Goal: Use online tool/utility: Use online tool/utility

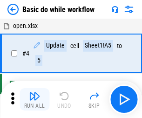
click at [34, 99] on img "button" at bounding box center [34, 95] width 11 height 11
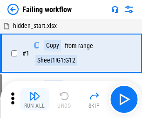
click at [34, 99] on img "button" at bounding box center [34, 95] width 11 height 11
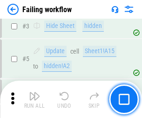
scroll to position [197, 0]
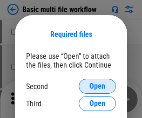
click at [97, 86] on span "Open" at bounding box center [97, 85] width 16 height 7
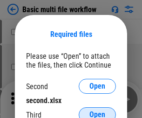
click at [97, 111] on span "Open" at bounding box center [97, 114] width 16 height 7
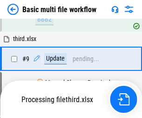
scroll to position [324, 0]
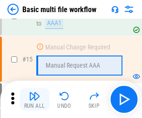
click at [34, 99] on img "button" at bounding box center [34, 95] width 11 height 11
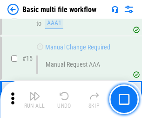
scroll to position [620, 0]
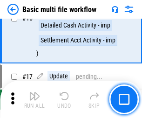
click at [34, 99] on img "button" at bounding box center [34, 95] width 11 height 11
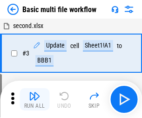
click at [34, 99] on img "button" at bounding box center [34, 95] width 11 height 11
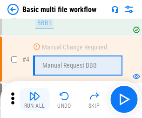
click at [34, 99] on img "button" at bounding box center [34, 95] width 11 height 11
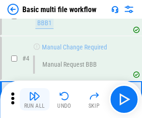
click at [34, 99] on img "button" at bounding box center [34, 95] width 11 height 11
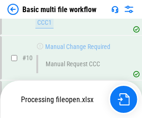
scroll to position [436, 0]
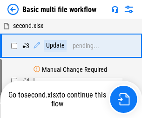
scroll to position [38, 0]
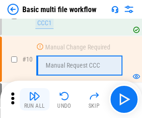
click at [34, 99] on img "button" at bounding box center [34, 95] width 11 height 11
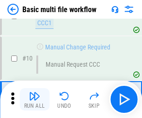
click at [34, 99] on img "button" at bounding box center [34, 95] width 11 height 11
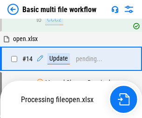
scroll to position [487, 0]
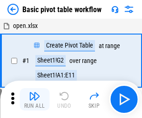
click at [34, 99] on img "button" at bounding box center [34, 95] width 11 height 11
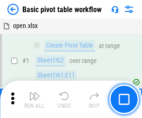
scroll to position [223, 0]
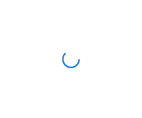
scroll to position [3, 0]
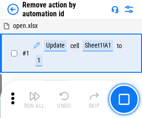
scroll to position [34, 0]
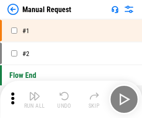
click at [34, 99] on img "button" at bounding box center [34, 95] width 11 height 11
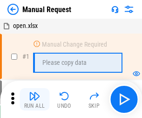
click at [34, 99] on img "button" at bounding box center [34, 95] width 11 height 11
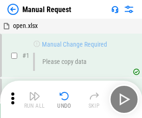
scroll to position [32, 0]
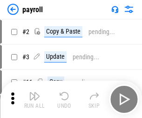
click at [34, 99] on img "button" at bounding box center [34, 95] width 11 height 11
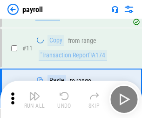
scroll to position [68, 0]
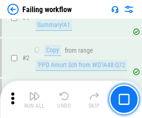
scroll to position [150, 0]
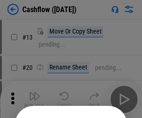
scroll to position [91, 0]
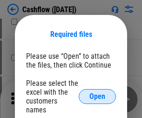
click at [97, 93] on span "Open" at bounding box center [97, 96] width 16 height 7
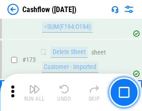
scroll to position [986, 0]
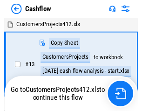
scroll to position [11, 0]
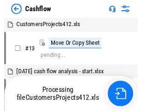
scroll to position [11, 0]
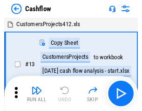
scroll to position [11, 0]
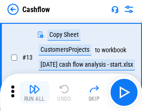
click at [34, 92] on img "button" at bounding box center [34, 88] width 11 height 11
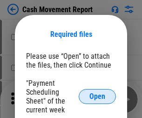
click at [97, 96] on span "Open" at bounding box center [97, 96] width 16 height 7
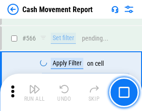
scroll to position [4269, 0]
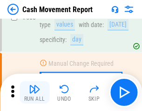
click at [34, 92] on img "button" at bounding box center [34, 88] width 11 height 11
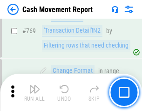
scroll to position [5176, 0]
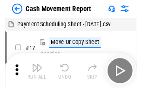
scroll to position [17, 0]
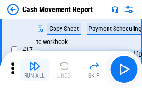
click at [34, 69] on img "button" at bounding box center [34, 65] width 11 height 11
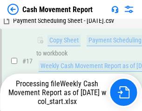
scroll to position [194, 0]
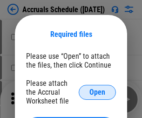
click at [97, 92] on span "Open" at bounding box center [97, 92] width 16 height 7
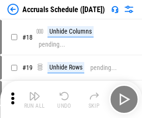
scroll to position [89, 0]
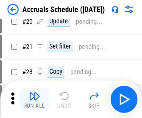
click at [34, 99] on img "button" at bounding box center [34, 95] width 11 height 11
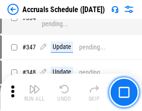
scroll to position [1927, 0]
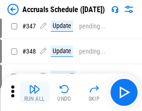
click at [34, 92] on img "button" at bounding box center [34, 88] width 11 height 11
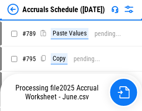
scroll to position [3913, 0]
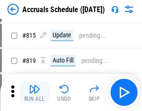
click at [34, 92] on img "button" at bounding box center [34, 88] width 11 height 11
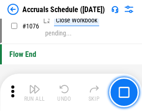
scroll to position [5579, 0]
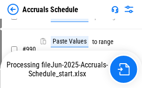
scroll to position [4647, 0]
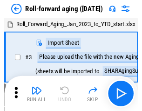
scroll to position [1, 0]
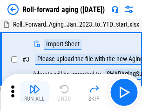
click at [34, 92] on img "button" at bounding box center [34, 88] width 11 height 11
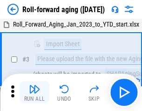
click at [34, 92] on img "button" at bounding box center [34, 88] width 11 height 11
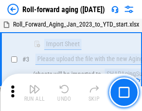
scroll to position [60, 0]
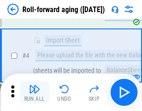
click at [34, 92] on img "button" at bounding box center [34, 88] width 11 height 11
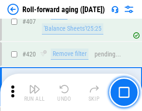
scroll to position [3230, 0]
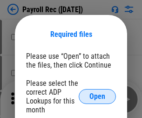
click at [97, 96] on span "Open" at bounding box center [97, 96] width 16 height 7
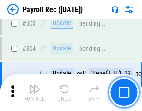
scroll to position [5918, 0]
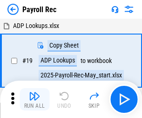
click at [34, 99] on img "button" at bounding box center [34, 95] width 11 height 11
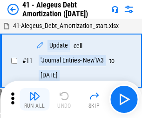
click at [34, 99] on img "button" at bounding box center [34, 95] width 11 height 11
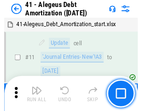
scroll to position [115, 0]
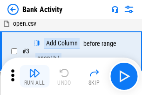
click at [34, 76] on img "button" at bounding box center [34, 72] width 11 height 11
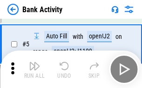
scroll to position [49, 0]
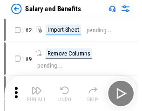
scroll to position [13, 0]
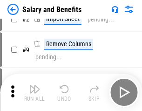
click at [34, 92] on img "button" at bounding box center [34, 88] width 11 height 11
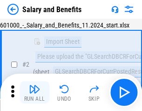
click at [34, 92] on img "button" at bounding box center [34, 88] width 11 height 11
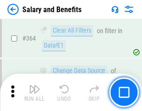
scroll to position [4387, 0]
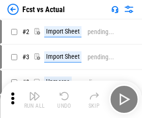
click at [34, 92] on img "button" at bounding box center [34, 95] width 11 height 11
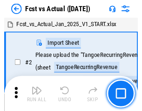
scroll to position [12, 0]
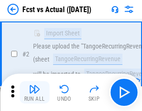
click at [34, 92] on img "button" at bounding box center [34, 88] width 11 height 11
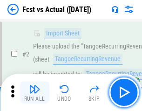
scroll to position [87, 0]
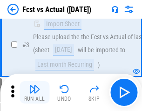
click at [34, 92] on img "button" at bounding box center [34, 88] width 11 height 11
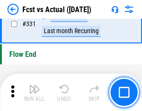
scroll to position [4459, 0]
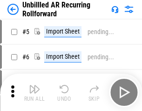
scroll to position [20, 0]
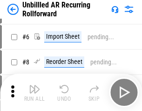
click at [34, 92] on img "button" at bounding box center [34, 88] width 11 height 11
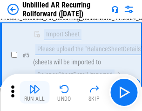
click at [34, 92] on img "button" at bounding box center [34, 88] width 11 height 11
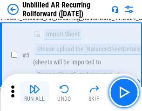
scroll to position [88, 0]
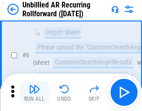
click at [34, 92] on img "button" at bounding box center [34, 88] width 11 height 11
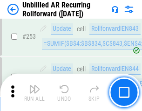
scroll to position [3164, 0]
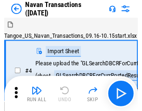
scroll to position [15, 0]
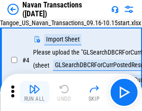
click at [34, 92] on img "button" at bounding box center [34, 88] width 11 height 11
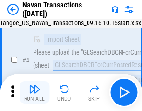
click at [34, 92] on img "button" at bounding box center [34, 88] width 11 height 11
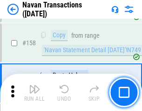
scroll to position [3020, 0]
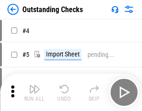
click at [34, 92] on img "button" at bounding box center [34, 88] width 11 height 11
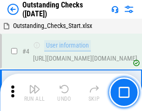
scroll to position [39, 0]
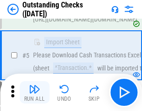
click at [34, 92] on img "button" at bounding box center [34, 88] width 11 height 11
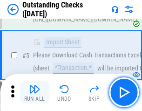
scroll to position [97, 0]
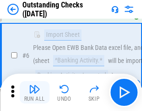
click at [34, 92] on img "button" at bounding box center [34, 88] width 11 height 11
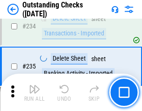
scroll to position [2829, 0]
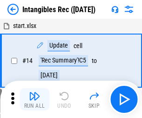
click at [34, 99] on img "button" at bounding box center [34, 95] width 11 height 11
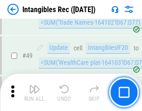
scroll to position [363, 0]
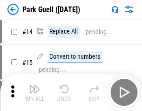
click at [34, 92] on img "button" at bounding box center [34, 88] width 11 height 11
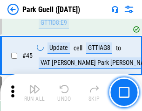
scroll to position [1165, 0]
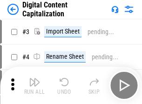
click at [34, 78] on img "button" at bounding box center [34, 81] width 11 height 11
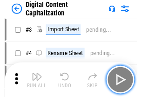
scroll to position [27, 0]
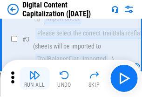
click at [34, 78] on img "button" at bounding box center [34, 74] width 11 height 11
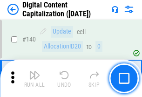
scroll to position [988, 0]
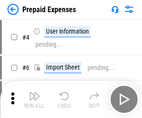
click at [34, 92] on img "button" at bounding box center [34, 95] width 11 height 11
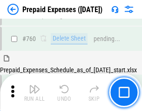
scroll to position [2582, 0]
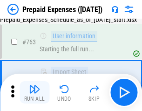
click at [34, 92] on img "button" at bounding box center [34, 88] width 11 height 11
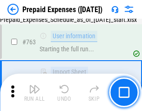
scroll to position [2637, 0]
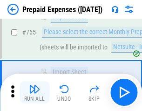
click at [34, 92] on img "button" at bounding box center [34, 88] width 11 height 11
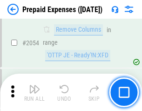
scroll to position [9737, 0]
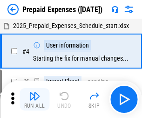
click at [34, 99] on img "button" at bounding box center [34, 95] width 11 height 11
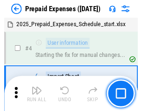
scroll to position [41, 0]
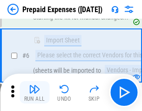
click at [34, 92] on img "button" at bounding box center [34, 88] width 11 height 11
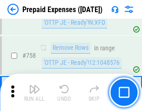
scroll to position [3319, 0]
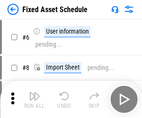
click at [34, 99] on img "button" at bounding box center [34, 95] width 11 height 11
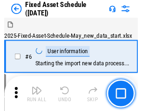
scroll to position [50, 0]
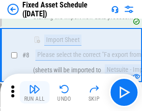
click at [34, 92] on img "button" at bounding box center [34, 88] width 11 height 11
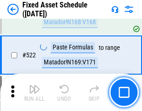
scroll to position [3238, 0]
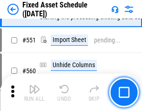
click at [34, 92] on img "button" at bounding box center [34, 88] width 11 height 11
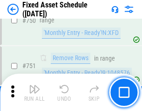
scroll to position [4541, 0]
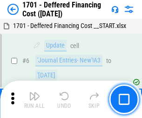
scroll to position [112, 0]
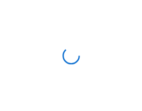
scroll to position [1, 0]
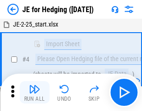
click at [34, 92] on img "button" at bounding box center [34, 88] width 11 height 11
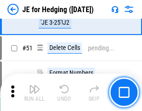
scroll to position [603, 0]
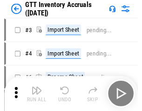
scroll to position [1, 0]
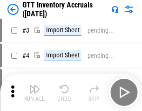
click at [34, 92] on img "button" at bounding box center [34, 88] width 11 height 11
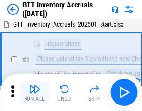
click at [34, 92] on img "button" at bounding box center [34, 88] width 11 height 11
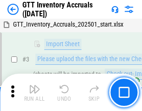
scroll to position [60, 0]
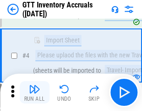
click at [34, 92] on img "button" at bounding box center [34, 88] width 11 height 11
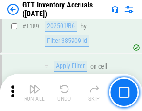
scroll to position [7607, 0]
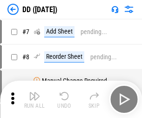
click at [34, 99] on img "button" at bounding box center [34, 95] width 11 height 11
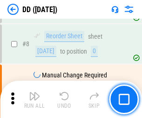
scroll to position [90, 0]
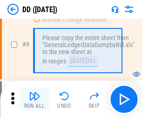
click at [34, 99] on img "button" at bounding box center [34, 95] width 11 height 11
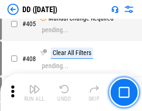
scroll to position [4168, 0]
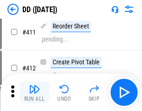
click at [34, 92] on img "button" at bounding box center [34, 88] width 11 height 11
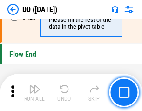
scroll to position [4459, 0]
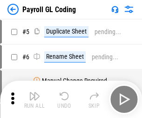
click at [34, 99] on img "button" at bounding box center [34, 95] width 11 height 11
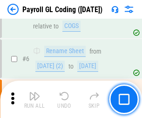
scroll to position [112, 0]
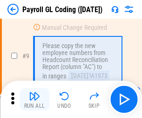
click at [34, 99] on img "button" at bounding box center [34, 95] width 11 height 11
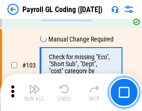
scroll to position [2185, 0]
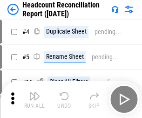
click at [34, 99] on img "button" at bounding box center [34, 95] width 11 height 11
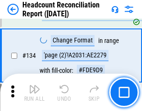
scroll to position [1120, 0]
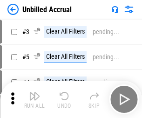
click at [34, 99] on img "button" at bounding box center [34, 95] width 11 height 11
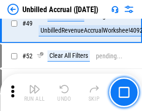
scroll to position [845, 0]
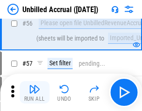
click at [34, 92] on img "button" at bounding box center [34, 88] width 11 height 11
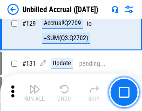
scroll to position [2775, 0]
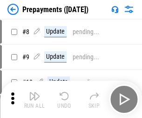
click at [34, 99] on img "button" at bounding box center [34, 95] width 11 height 11
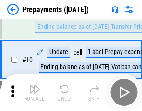
scroll to position [58, 0]
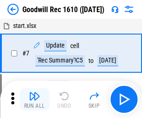
click at [34, 99] on img "button" at bounding box center [34, 95] width 11 height 11
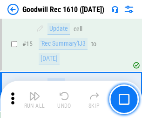
scroll to position [159, 0]
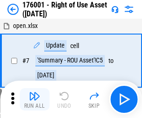
click at [34, 99] on img "button" at bounding box center [34, 95] width 11 height 11
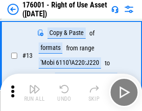
scroll to position [60, 0]
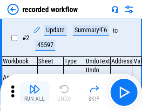
click at [34, 92] on img "button" at bounding box center [34, 88] width 11 height 11
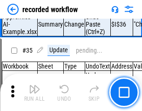
scroll to position [2912, 0]
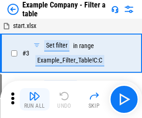
click at [34, 99] on img "button" at bounding box center [34, 95] width 11 height 11
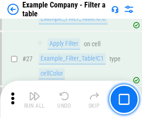
scroll to position [852, 0]
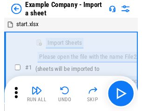
scroll to position [14, 0]
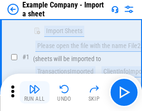
click at [34, 92] on img "button" at bounding box center [34, 88] width 11 height 11
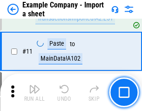
scroll to position [206, 0]
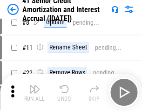
click at [34, 92] on img "button" at bounding box center [34, 88] width 11 height 11
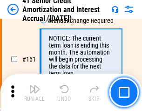
click at [34, 92] on img "button" at bounding box center [34, 88] width 11 height 11
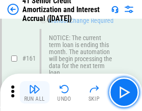
scroll to position [996, 0]
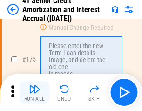
click at [34, 92] on img "button" at bounding box center [34, 88] width 11 height 11
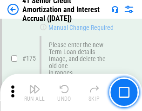
scroll to position [1091, 0]
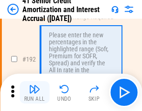
click at [34, 92] on img "button" at bounding box center [34, 88] width 11 height 11
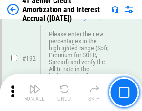
scroll to position [1189, 0]
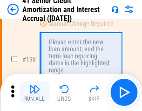
click at [34, 92] on img "button" at bounding box center [34, 88] width 11 height 11
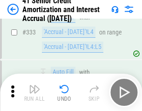
scroll to position [2380, 0]
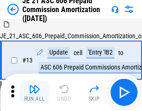
click at [34, 92] on img "button" at bounding box center [34, 88] width 11 height 11
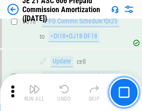
scroll to position [1739, 0]
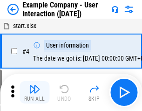
click at [34, 92] on img "button" at bounding box center [34, 88] width 11 height 11
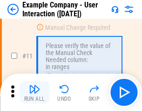
click at [34, 92] on img "button" at bounding box center [34, 88] width 11 height 11
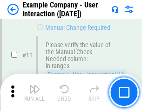
scroll to position [202, 0]
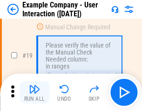
click at [34, 92] on img "button" at bounding box center [34, 88] width 11 height 11
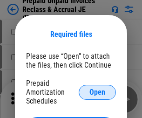
click at [97, 92] on span "Open" at bounding box center [97, 92] width 16 height 7
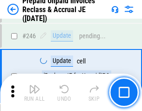
scroll to position [1258, 0]
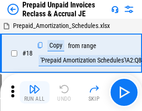
click at [34, 92] on img "button" at bounding box center [34, 88] width 11 height 11
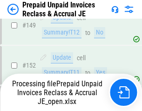
scroll to position [810, 0]
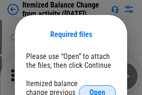
click at [97, 89] on span "Open" at bounding box center [97, 92] width 16 height 7
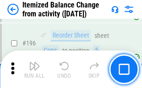
scroll to position [1793, 0]
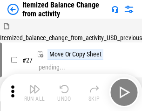
scroll to position [14, 0]
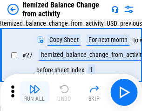
click at [34, 92] on img "button" at bounding box center [34, 88] width 11 height 11
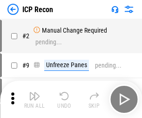
scroll to position [4, 0]
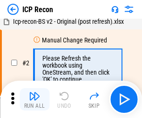
click at [34, 99] on img "button" at bounding box center [34, 95] width 11 height 11
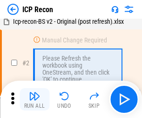
click at [34, 99] on img "button" at bounding box center [34, 95] width 11 height 11
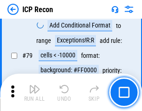
scroll to position [913, 0]
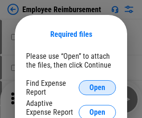
click at [97, 88] on span "Open" at bounding box center [97, 87] width 16 height 7
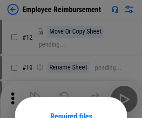
scroll to position [82, 0]
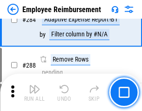
scroll to position [2532, 0]
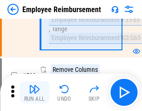
click at [34, 92] on img "button" at bounding box center [34, 88] width 11 height 11
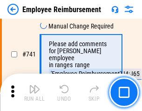
scroll to position [6536, 0]
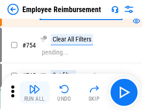
click at [34, 92] on img "button" at bounding box center [34, 88] width 11 height 11
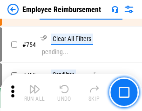
click at [34, 92] on img "button" at bounding box center [34, 88] width 11 height 11
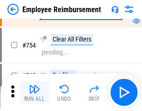
click at [34, 92] on img "button" at bounding box center [34, 88] width 11 height 11
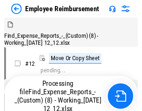
scroll to position [32, 0]
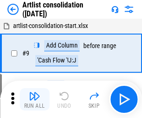
click at [34, 99] on img "button" at bounding box center [34, 95] width 11 height 11
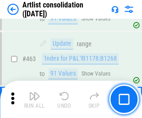
scroll to position [4079, 0]
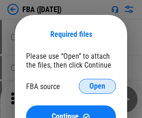
click at [97, 86] on span "Open" at bounding box center [97, 85] width 16 height 7
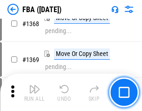
scroll to position [10004, 0]
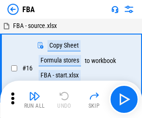
scroll to position [9, 0]
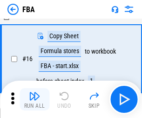
click at [34, 99] on img "button" at bounding box center [34, 95] width 11 height 11
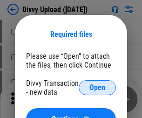
click at [97, 88] on span "Open" at bounding box center [97, 87] width 16 height 7
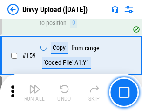
scroll to position [965, 0]
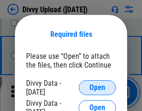
click at [97, 88] on span "Open" at bounding box center [97, 87] width 16 height 7
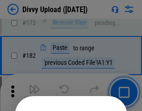
scroll to position [1046, 0]
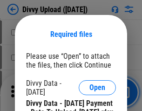
scroll to position [1582, 0]
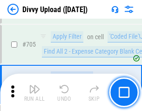
scroll to position [6372, 0]
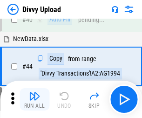
click at [34, 99] on img "button" at bounding box center [34, 95] width 11 height 11
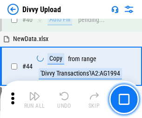
scroll to position [102, 0]
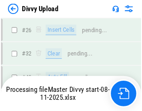
scroll to position [965, 0]
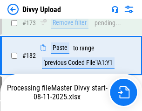
scroll to position [1042, 0]
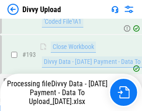
scroll to position [1255, 0]
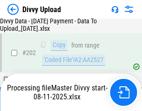
scroll to position [1515, 0]
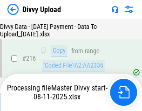
scroll to position [1918, 0]
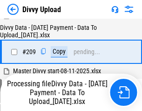
scroll to position [1713, 0]
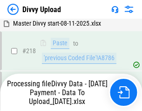
scroll to position [2070, 0]
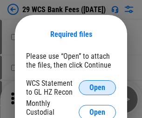
click at [97, 88] on span "Open" at bounding box center [97, 87] width 16 height 7
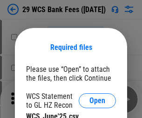
scroll to position [13, 0]
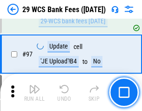
scroll to position [908, 0]
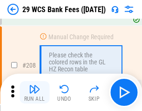
click at [34, 92] on img "button" at bounding box center [34, 88] width 11 height 11
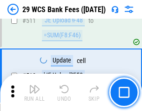
scroll to position [4687, 0]
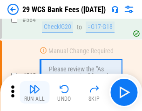
click at [34, 92] on img "button" at bounding box center [34, 88] width 11 height 11
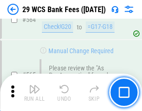
scroll to position [5038, 0]
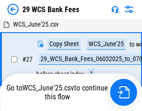
scroll to position [186, 0]
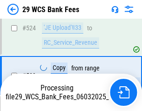
scroll to position [4973, 0]
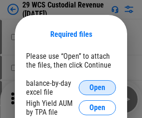
click at [97, 88] on span "Open" at bounding box center [97, 87] width 16 height 7
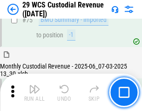
scroll to position [973, 0]
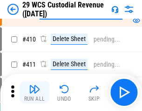
click at [34, 92] on img "button" at bounding box center [34, 88] width 11 height 11
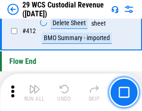
scroll to position [4449, 0]
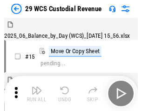
scroll to position [22, 0]
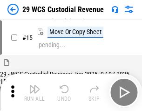
click at [34, 92] on img "button" at bounding box center [34, 88] width 11 height 11
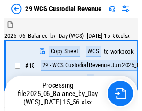
scroll to position [22, 0]
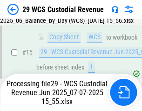
scroll to position [478, 0]
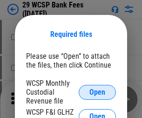
click at [97, 92] on span "Open" at bounding box center [97, 92] width 16 height 7
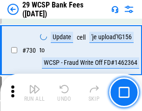
scroll to position [4694, 0]
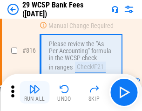
click at [34, 92] on img "button" at bounding box center [34, 88] width 11 height 11
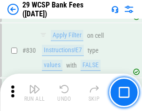
scroll to position [5910, 0]
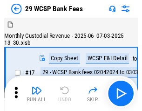
scroll to position [22, 0]
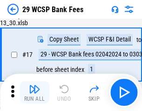
click at [34, 92] on img "button" at bounding box center [34, 88] width 11 height 11
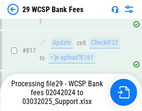
scroll to position [5728, 0]
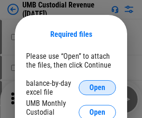
click at [97, 88] on span "Open" at bounding box center [97, 87] width 16 height 7
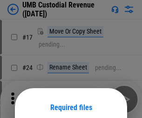
scroll to position [73, 0]
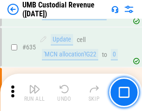
scroll to position [4875, 0]
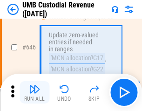
click at [34, 92] on img "button" at bounding box center [34, 88] width 11 height 11
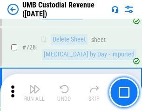
scroll to position [5746, 0]
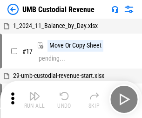
scroll to position [7, 0]
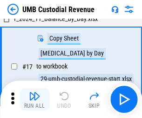
click at [34, 99] on img "button" at bounding box center [34, 95] width 11 height 11
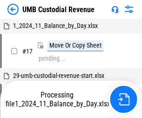
scroll to position [7, 0]
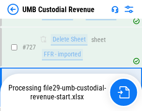
scroll to position [5685, 0]
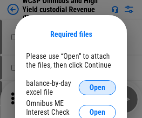
click at [97, 88] on span "Open" at bounding box center [97, 87] width 16 height 7
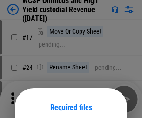
scroll to position [73, 0]
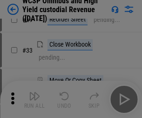
scroll to position [213, 0]
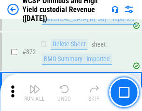
scroll to position [7884, 0]
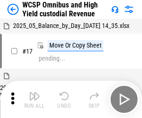
click at [34, 92] on img "button" at bounding box center [34, 95] width 11 height 11
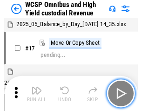
scroll to position [5, 0]
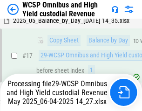
scroll to position [194, 0]
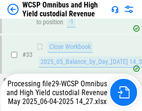
scroll to position [461, 0]
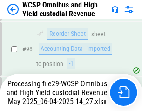
scroll to position [1176, 0]
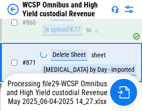
scroll to position [7863, 0]
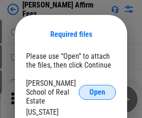
click at [97, 89] on span "Open" at bounding box center [97, 92] width 16 height 7
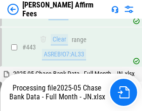
scroll to position [2399, 0]
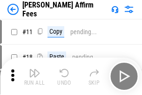
click at [34, 69] on img "button" at bounding box center [34, 72] width 11 height 11
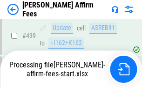
scroll to position [2443, 0]
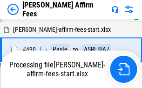
scroll to position [2154, 0]
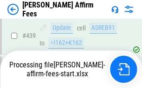
scroll to position [2443, 0]
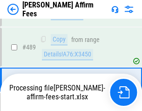
scroll to position [2431, 0]
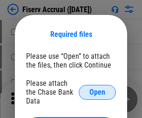
click at [97, 89] on span "Open" at bounding box center [97, 92] width 16 height 7
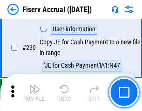
scroll to position [2952, 0]
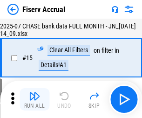
click at [34, 99] on img "button" at bounding box center [34, 95] width 11 height 11
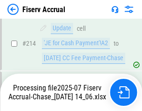
scroll to position [2827, 0]
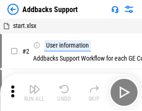
click at [34, 92] on img "button" at bounding box center [34, 88] width 11 height 11
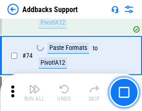
scroll to position [678, 0]
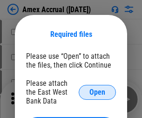
click at [97, 92] on span "Open" at bounding box center [97, 92] width 16 height 7
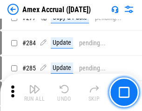
scroll to position [2425, 0]
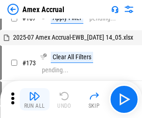
click at [34, 99] on img "button" at bounding box center [34, 95] width 11 height 11
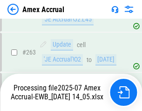
scroll to position [2606, 0]
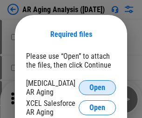
click at [97, 86] on span "Open" at bounding box center [97, 87] width 16 height 7
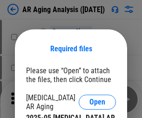
scroll to position [14, 0]
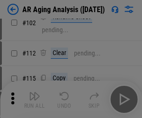
scroll to position [128, 0]
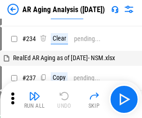
scroll to position [9, 0]
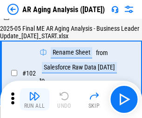
click at [34, 99] on img "button" at bounding box center [34, 95] width 11 height 11
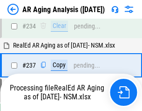
scroll to position [1444, 0]
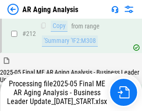
scroll to position [1472, 0]
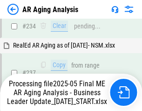
scroll to position [1472, 0]
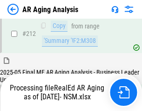
scroll to position [1393, 0]
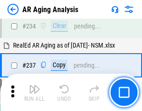
scroll to position [1433, 0]
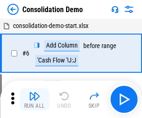
click at [34, 99] on img "button" at bounding box center [34, 95] width 11 height 11
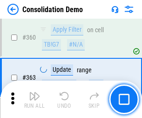
scroll to position [3122, 0]
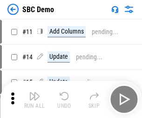
click at [34, 99] on img "button" at bounding box center [34, 95] width 11 height 11
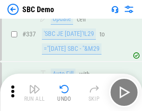
scroll to position [2451, 0]
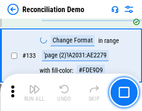
scroll to position [1106, 0]
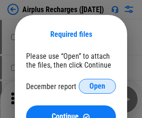
click at [97, 86] on span "Open" at bounding box center [97, 85] width 16 height 7
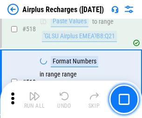
scroll to position [4009, 0]
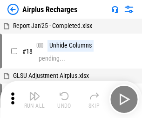
click at [34, 99] on img "button" at bounding box center [34, 95] width 11 height 11
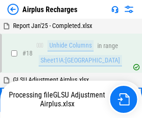
scroll to position [41, 0]
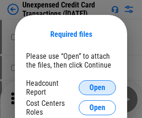
click at [97, 88] on span "Open" at bounding box center [97, 87] width 16 height 7
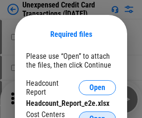
click at [97, 115] on span "Open" at bounding box center [97, 118] width 16 height 7
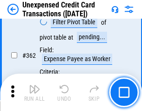
scroll to position [2396, 0]
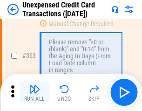
click at [34, 92] on img "button" at bounding box center [34, 88] width 11 height 11
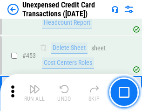
scroll to position [3177, 0]
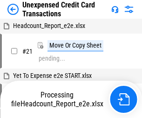
scroll to position [14, 0]
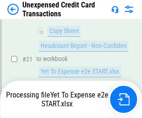
scroll to position [151, 0]
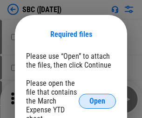
click at [97, 101] on span "Open" at bounding box center [97, 100] width 16 height 7
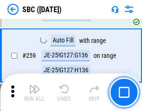
scroll to position [1820, 0]
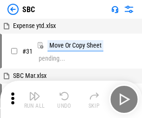
scroll to position [9, 0]
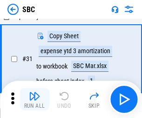
click at [34, 99] on img "button" at bounding box center [34, 95] width 11 height 11
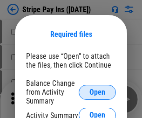
click at [97, 92] on span "Open" at bounding box center [97, 92] width 16 height 7
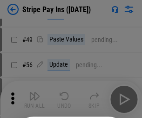
scroll to position [169, 0]
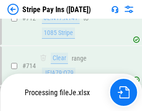
scroll to position [4829, 0]
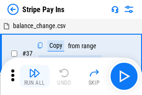
click at [34, 76] on img "button" at bounding box center [34, 72] width 11 height 11
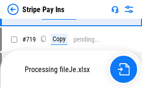
scroll to position [4809, 0]
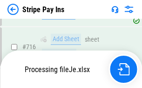
scroll to position [4809, 0]
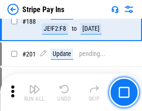
scroll to position [1327, 0]
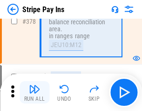
click at [34, 92] on img "button" at bounding box center [34, 88] width 11 height 11
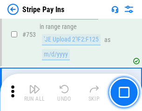
scroll to position [4797, 0]
